Goal: Transaction & Acquisition: Purchase product/service

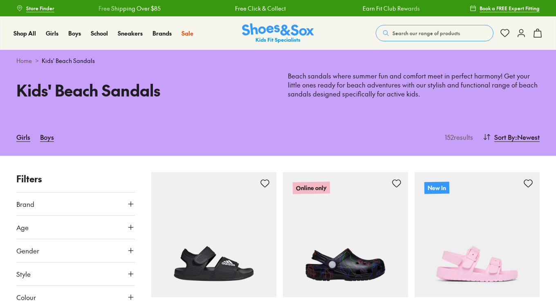
type input "***"
click at [54, 32] on div "Close dialog Join the FREE Fit Club & Get 10% Back Sign up to join our FREE Fit…" at bounding box center [278, 153] width 556 height 307
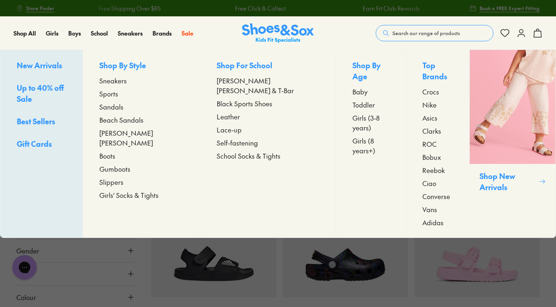
click at [129, 164] on span "Gumboots" at bounding box center [114, 169] width 31 height 10
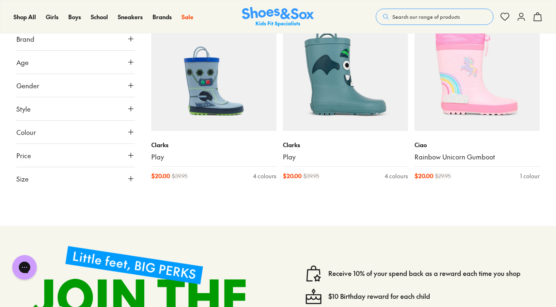
scroll to position [358, 0]
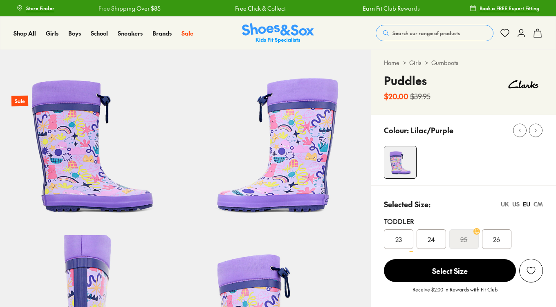
select select "*"
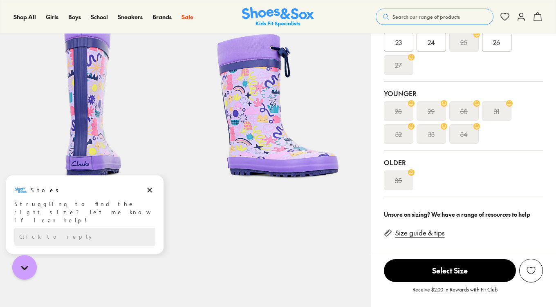
scroll to position [221, 0]
click at [465, 133] on s "34" at bounding box center [464, 134] width 7 height 10
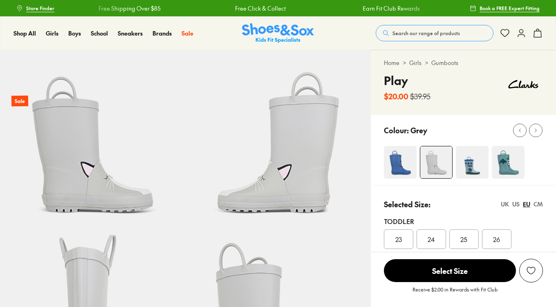
select select "*"
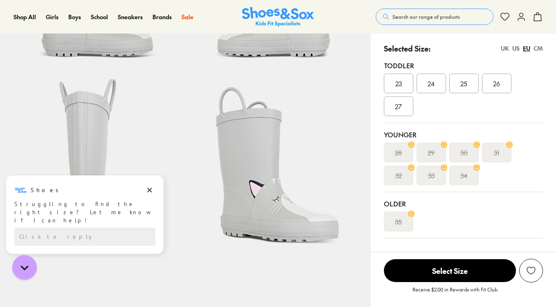
scroll to position [156, 0]
